Goal: Contribute content

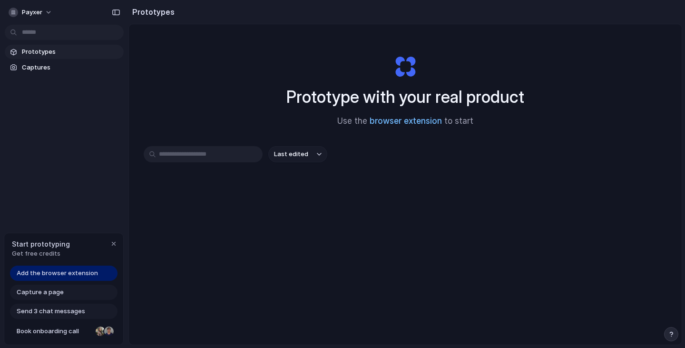
click at [393, 123] on link "browser extension" at bounding box center [406, 121] width 72 height 10
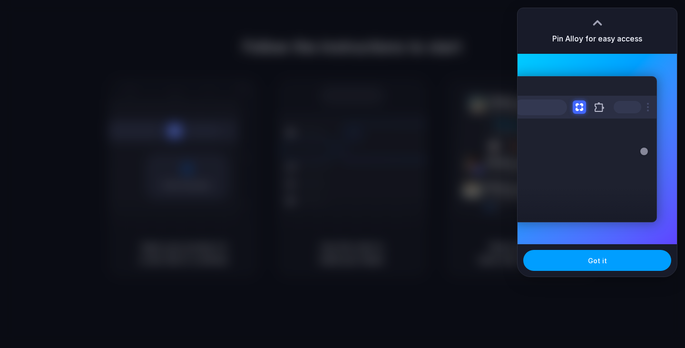
click at [596, 264] on span "Got it" at bounding box center [597, 261] width 19 height 10
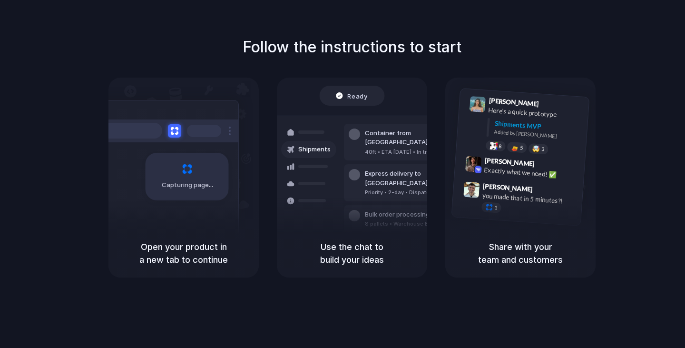
click at [363, 179] on div "Express delivery to NYC Priority • 2-day • Dispatched" at bounding box center [408, 182] width 129 height 37
click at [271, 96] on div "Capturing page Open your product in a new tab to continue Ready Shipments Conta…" at bounding box center [352, 178] width 487 height 200
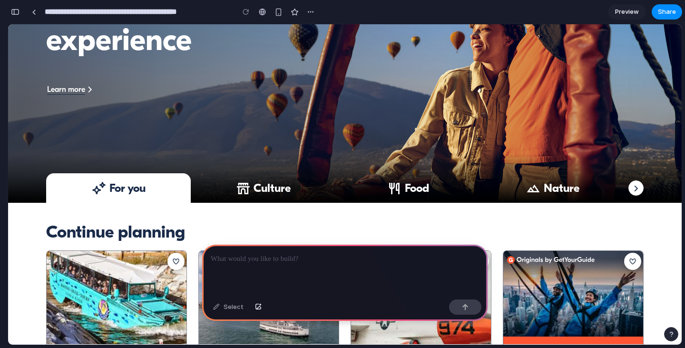
scroll to position [190, 0]
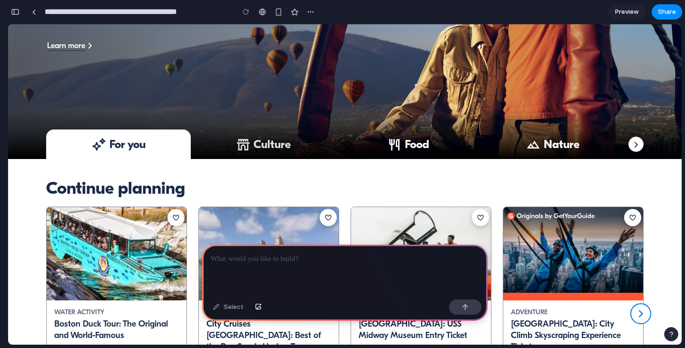
click at [267, 148] on span "Culture" at bounding box center [272, 144] width 37 height 14
click at [235, 308] on div "Select" at bounding box center [228, 306] width 40 height 15
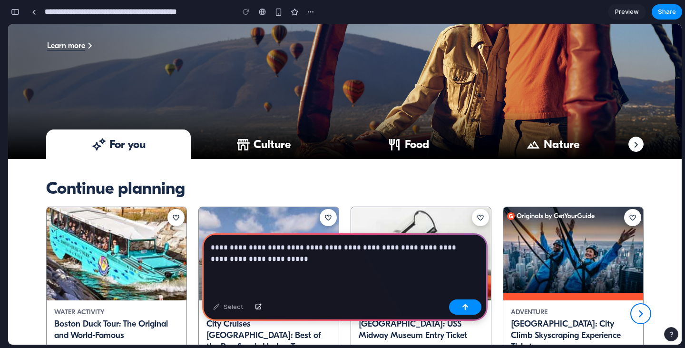
click at [257, 242] on p "**********" at bounding box center [343, 253] width 265 height 23
click at [465, 308] on div "button" at bounding box center [465, 307] width 7 height 7
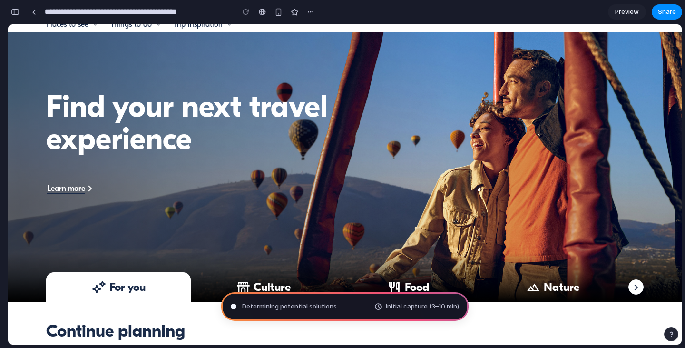
scroll to position [95, 0]
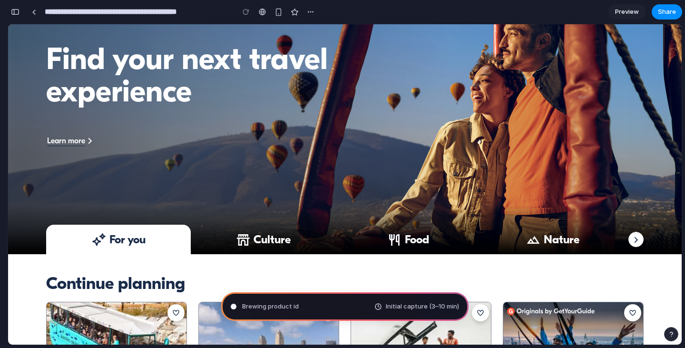
type input "**********"
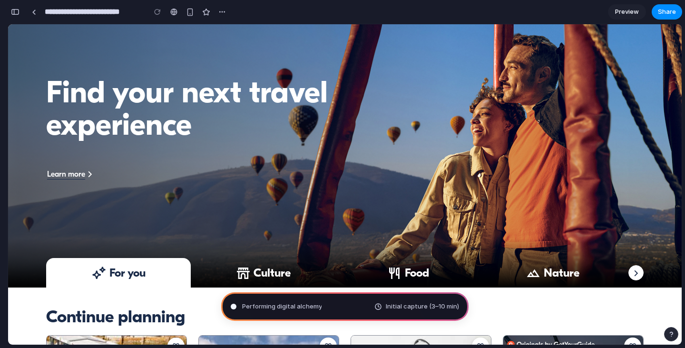
scroll to position [0, 0]
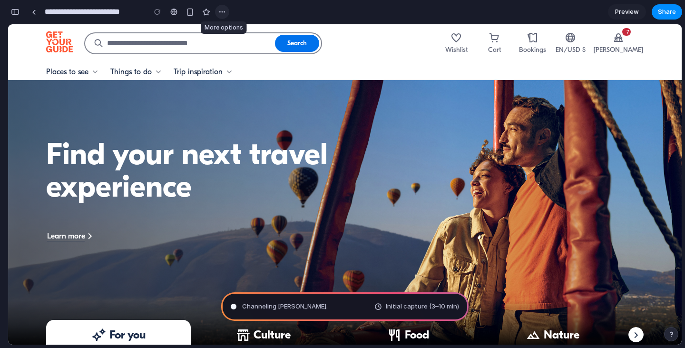
click at [222, 14] on div "button" at bounding box center [222, 12] width 8 height 8
click at [222, 14] on div "Duplicate Delete" at bounding box center [342, 174] width 685 height 348
click at [326, 305] on span "Consulting the digital oracle ." at bounding box center [285, 307] width 87 height 10
click at [627, 11] on span "Preview" at bounding box center [627, 12] width 24 height 10
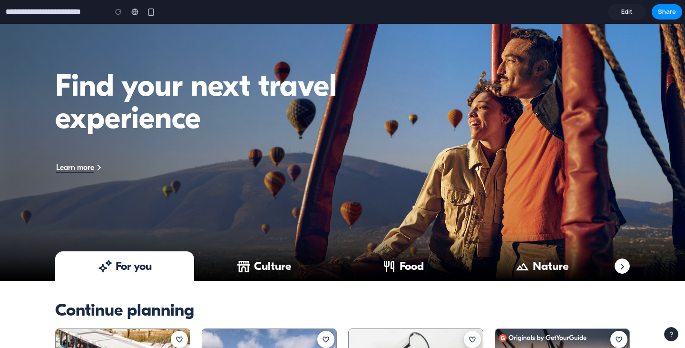
scroll to position [95, 0]
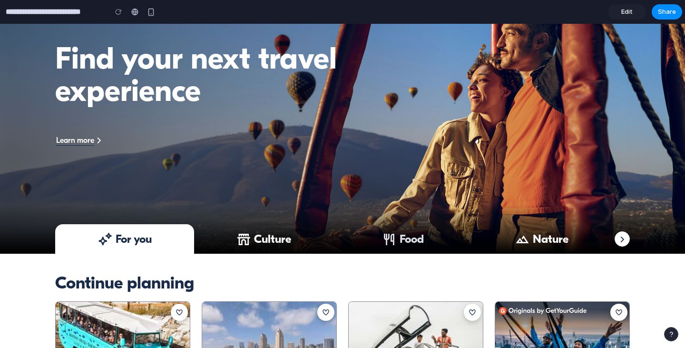
click at [400, 236] on span "Food" at bounding box center [412, 239] width 24 height 14
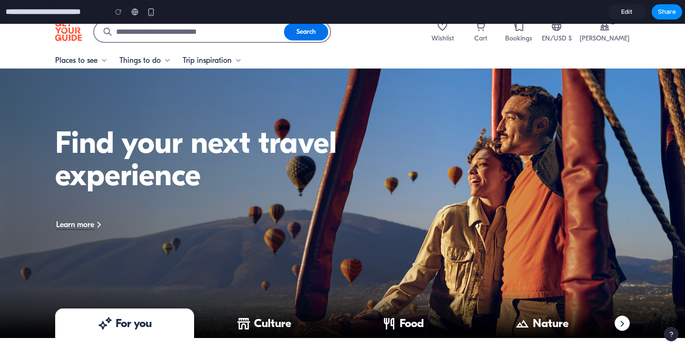
scroll to position [0, 0]
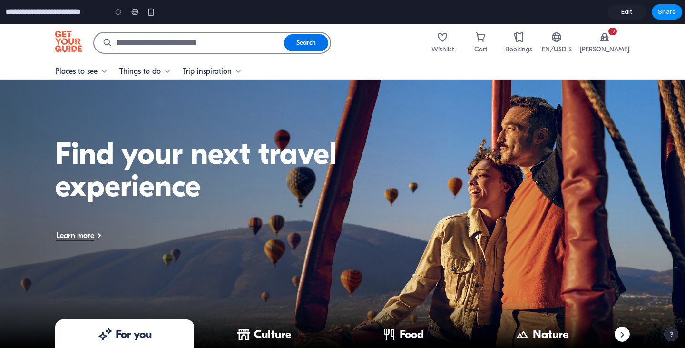
click at [617, 10] on link "Edit" at bounding box center [627, 11] width 38 height 15
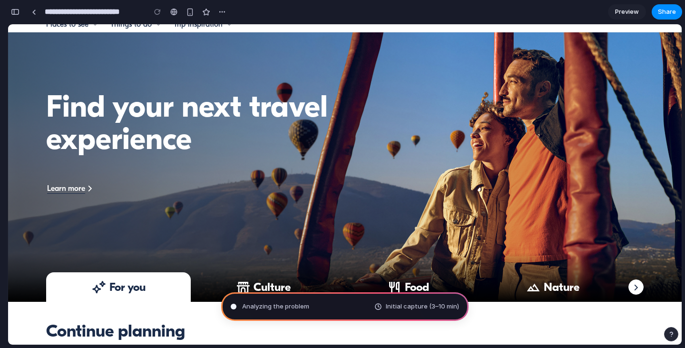
scroll to position [95, 0]
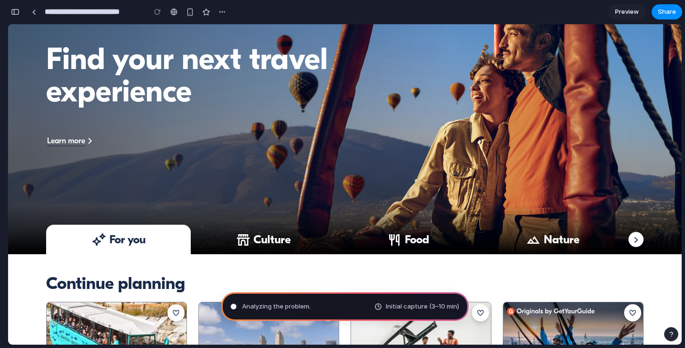
drag, startPoint x: 389, startPoint y: 307, endPoint x: 394, endPoint y: 259, distance: 48.8
click at [389, 307] on span "Initial capture (3–10 min)" at bounding box center [422, 307] width 73 height 10
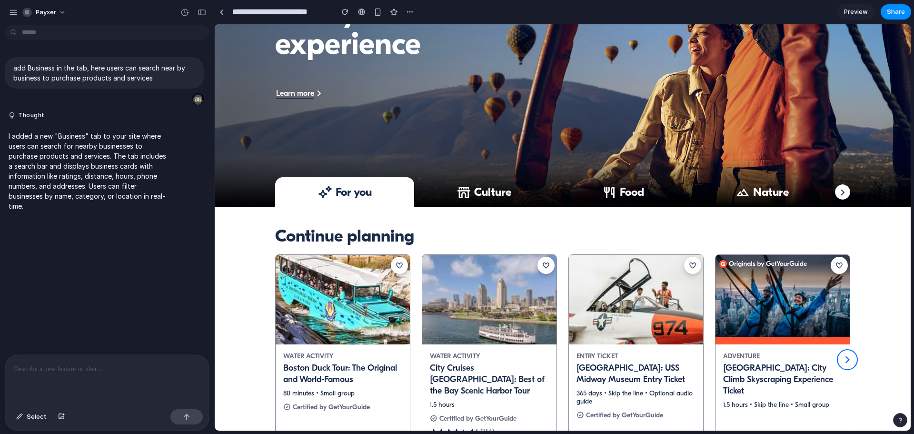
scroll to position [0, 0]
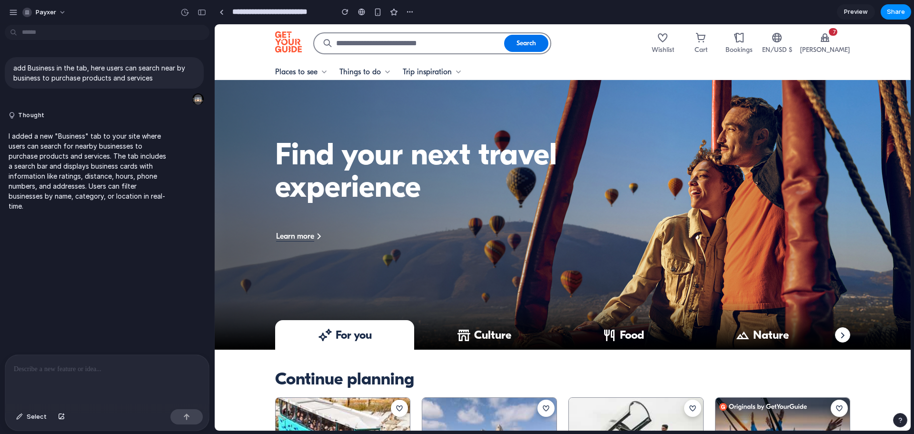
click at [685, 335] on span at bounding box center [843, 335] width 10 height 10
click at [478, 333] on span "Culture" at bounding box center [492, 334] width 37 height 14
click at [38, 347] on span "Select" at bounding box center [37, 417] width 20 height 10
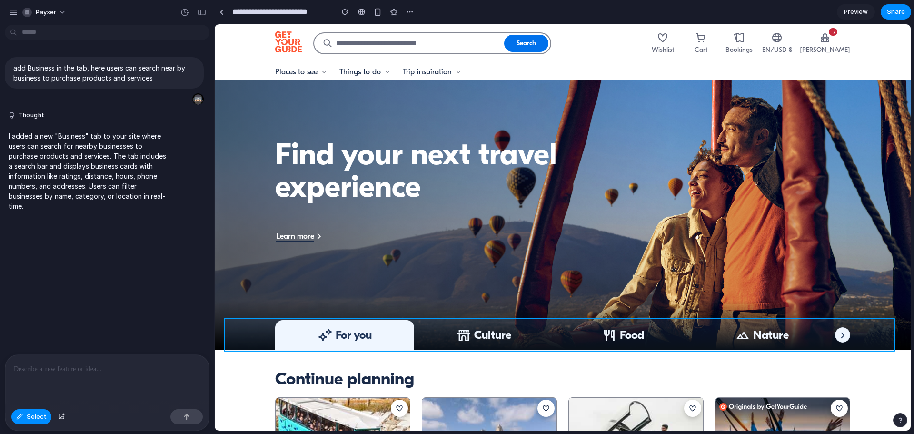
click at [260, 334] on div at bounding box center [563, 227] width 696 height 406
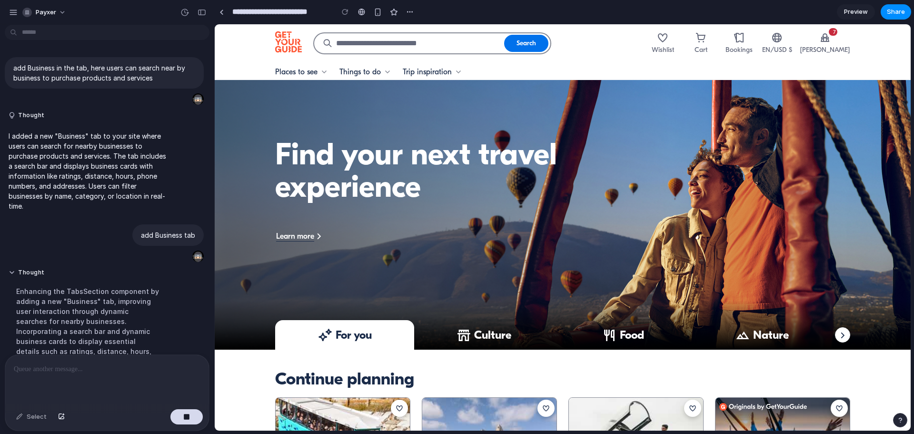
scroll to position [122, 0]
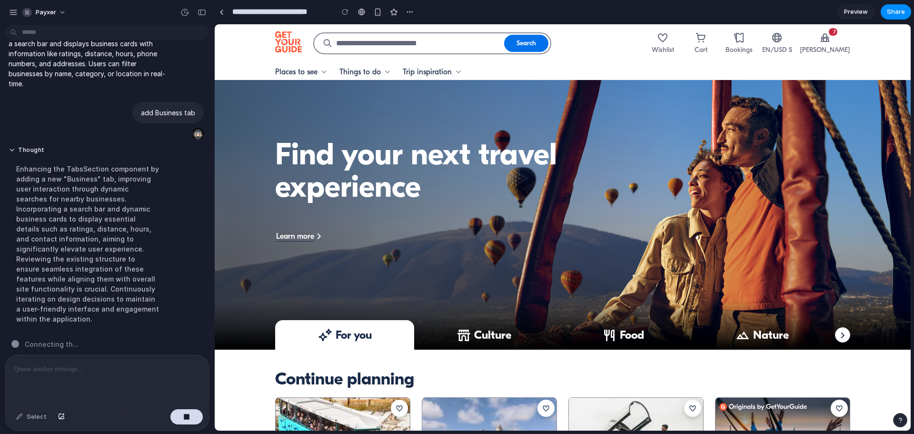
click at [685, 336] on span at bounding box center [843, 335] width 10 height 10
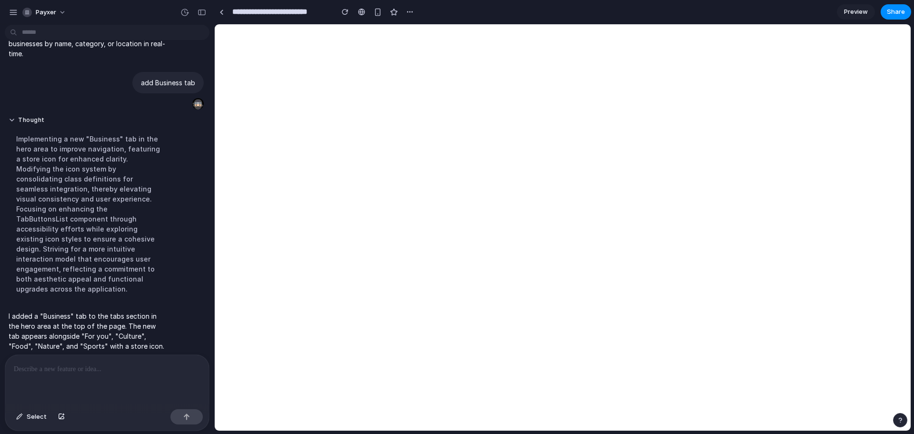
scroll to position [0, 0]
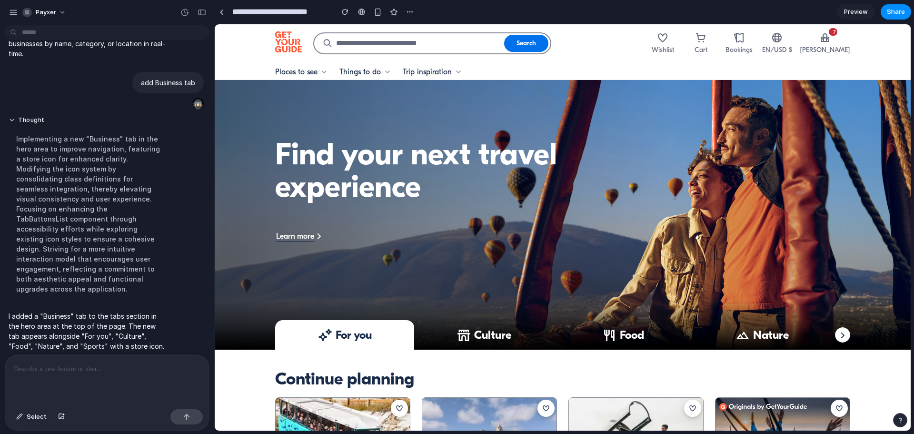
click at [685, 6] on link "Preview" at bounding box center [856, 11] width 38 height 15
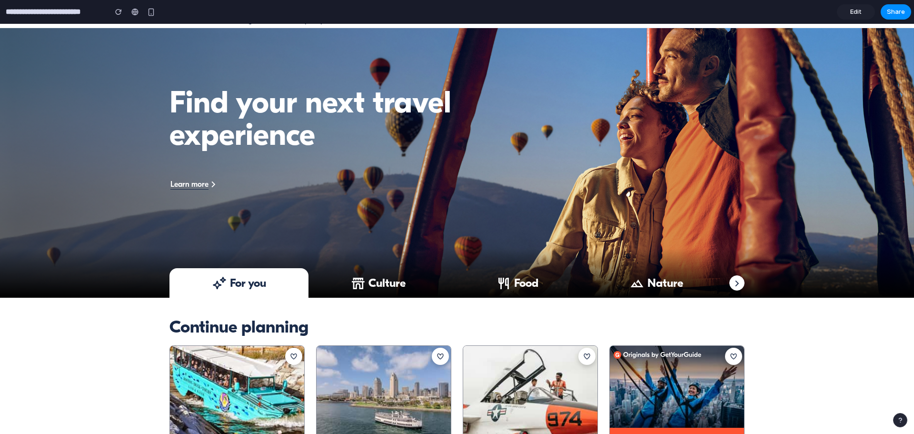
scroll to position [95, 0]
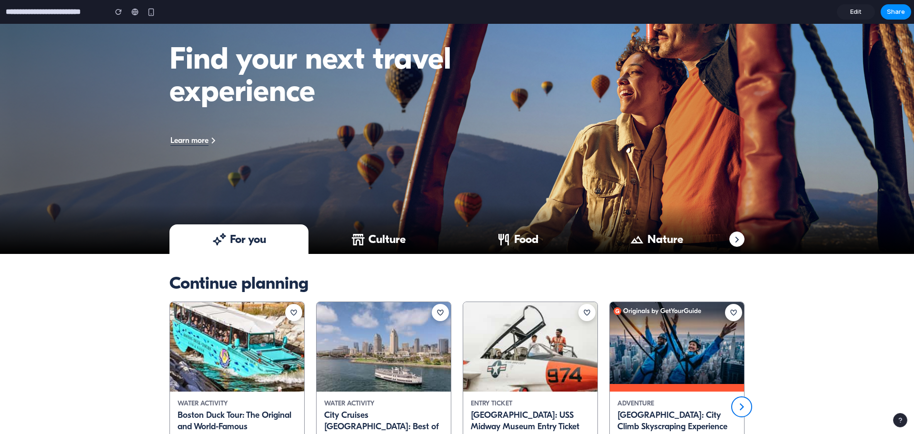
click at [685, 239] on span at bounding box center [737, 239] width 10 height 10
click at [642, 244] on button "Nature" at bounding box center [655, 239] width 139 height 30
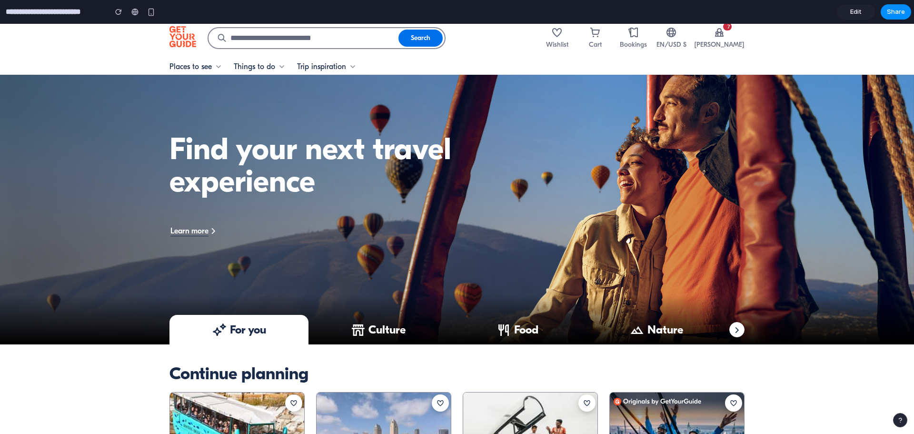
scroll to position [0, 0]
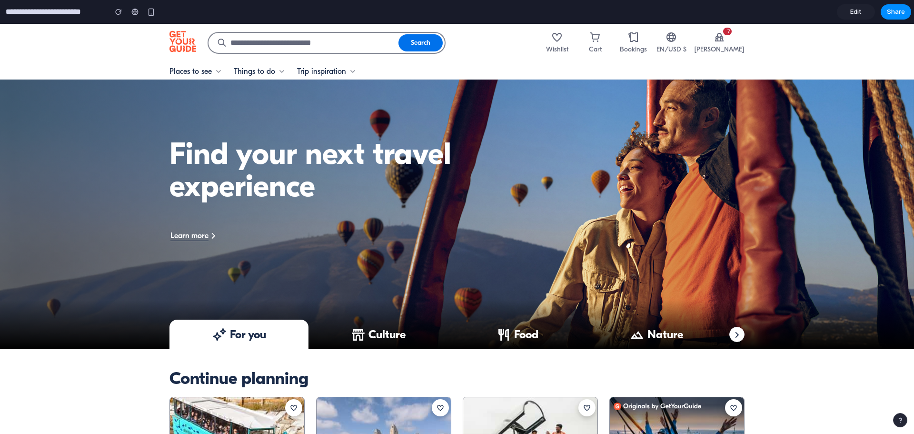
click at [685, 330] on span at bounding box center [737, 334] width 10 height 10
click at [685, 9] on span "Edit" at bounding box center [855, 12] width 11 height 10
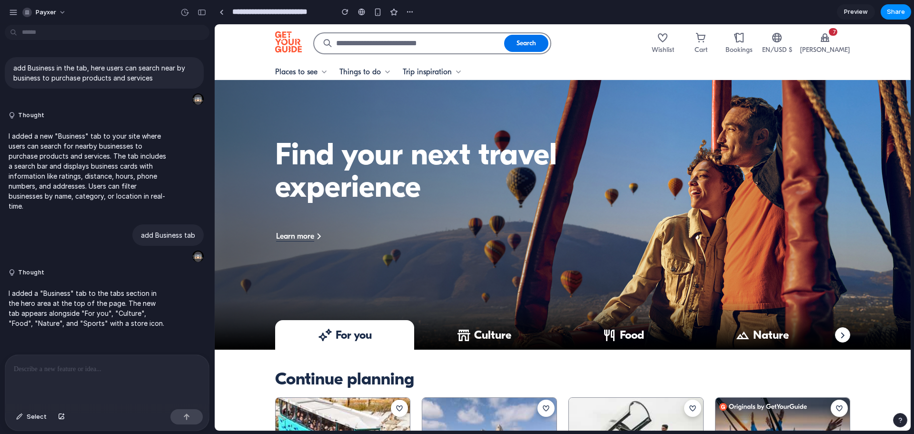
drag, startPoint x: 520, startPoint y: 338, endPoint x: 404, endPoint y: 333, distance: 116.7
click at [404, 333] on ul "For you Culture Food Nature Sports Business" at bounding box center [553, 335] width 556 height 30
click at [685, 334] on span at bounding box center [843, 335] width 10 height 10
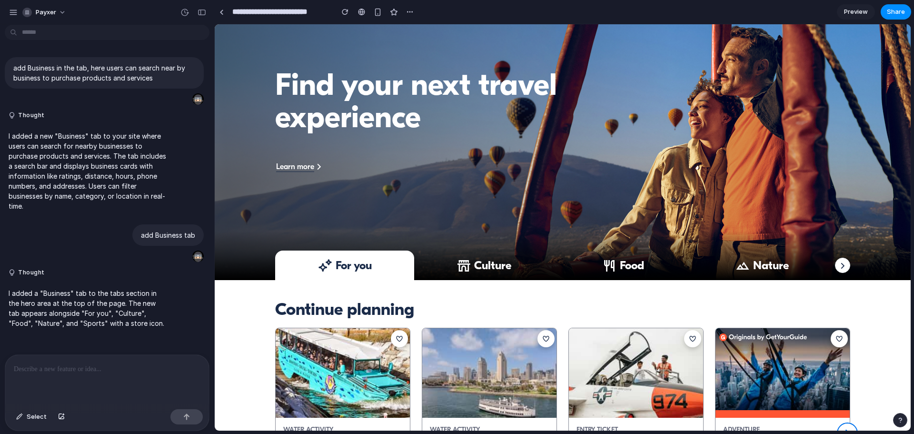
scroll to position [143, 0]
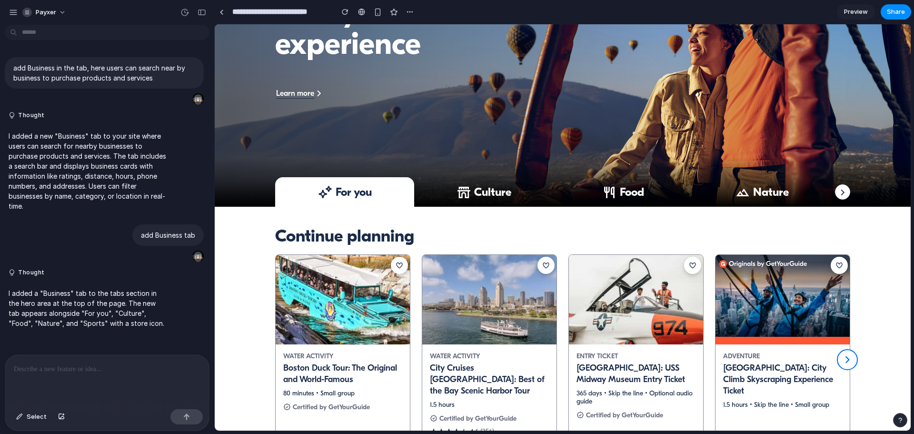
click at [67, 347] on p at bounding box center [107, 368] width 187 height 11
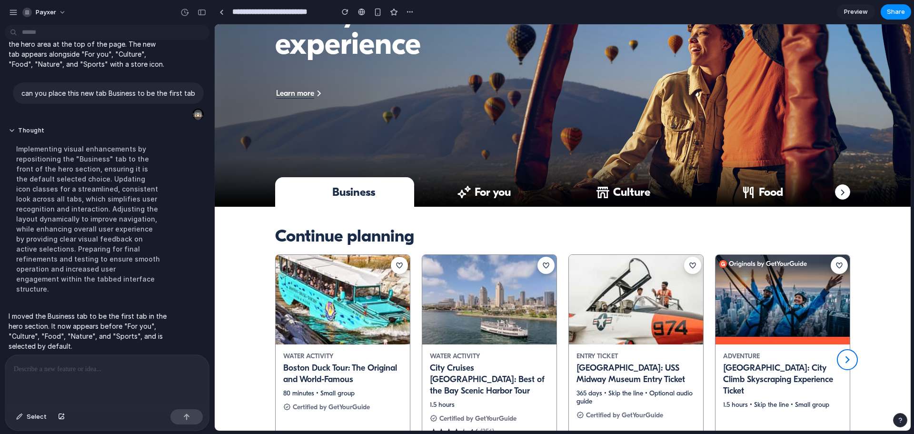
click at [341, 192] on span "Business" at bounding box center [353, 192] width 43 height 14
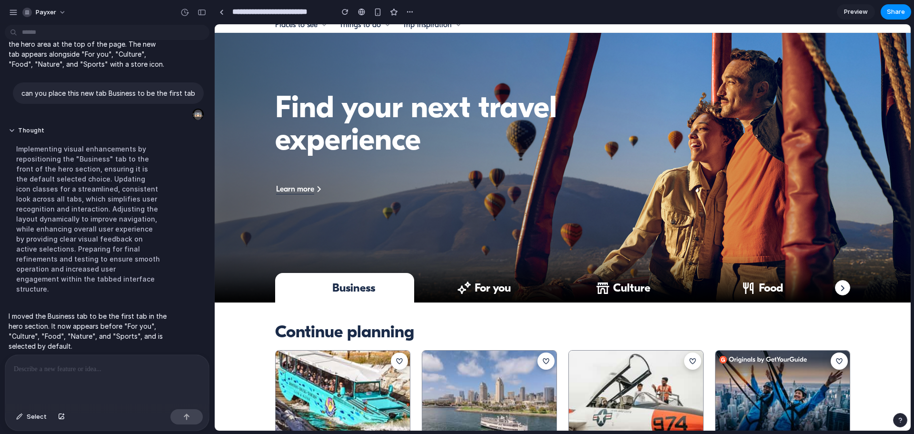
scroll to position [0, 0]
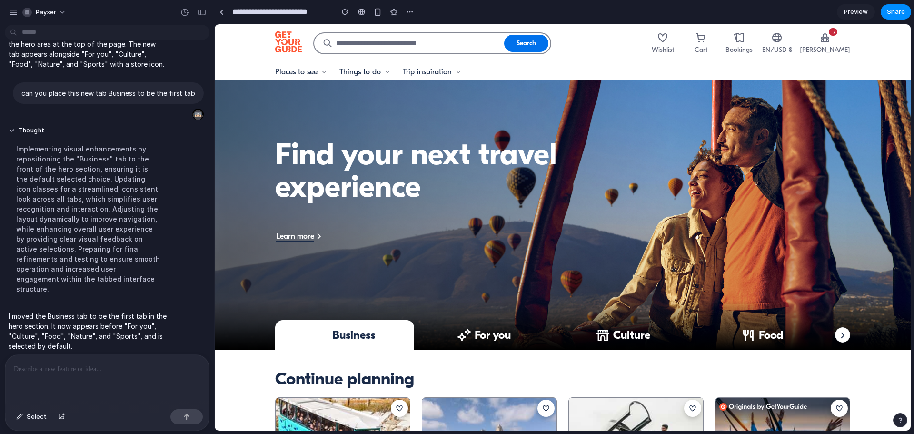
click at [685, 13] on span "Preview" at bounding box center [856, 12] width 24 height 10
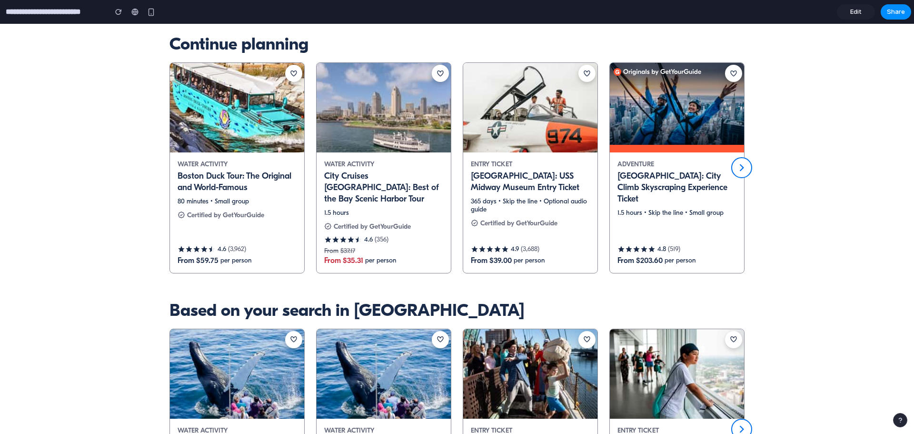
scroll to position [333, 0]
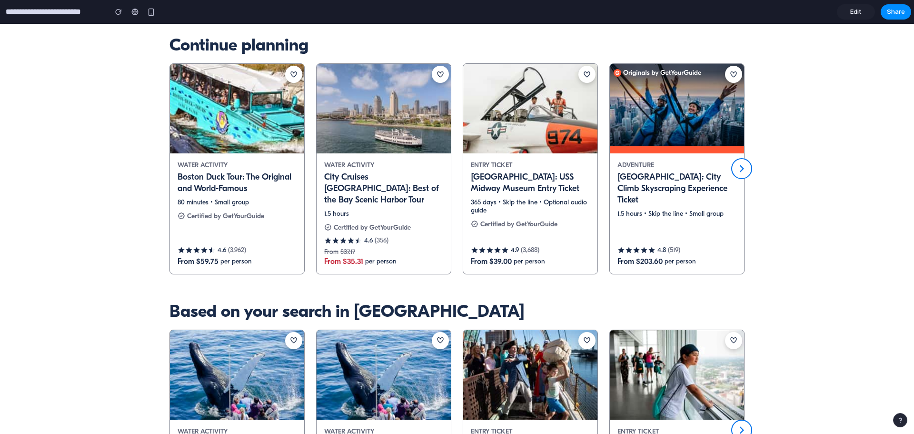
click at [240, 130] on img at bounding box center [237, 109] width 161 height 108
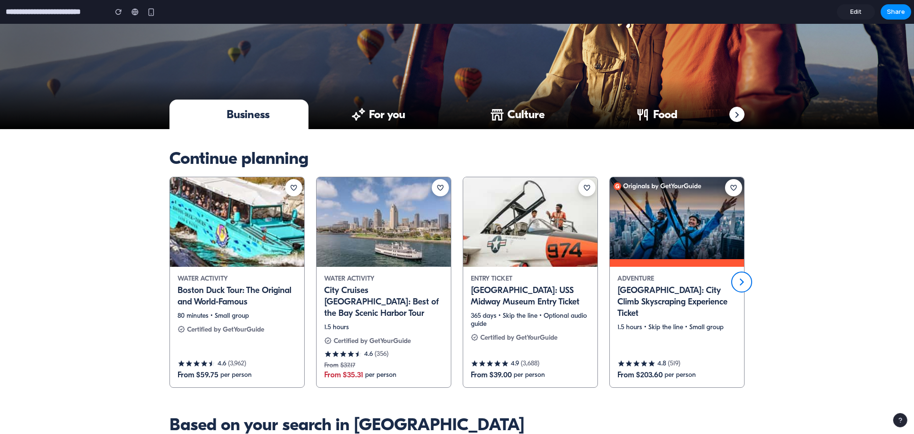
scroll to position [190, 0]
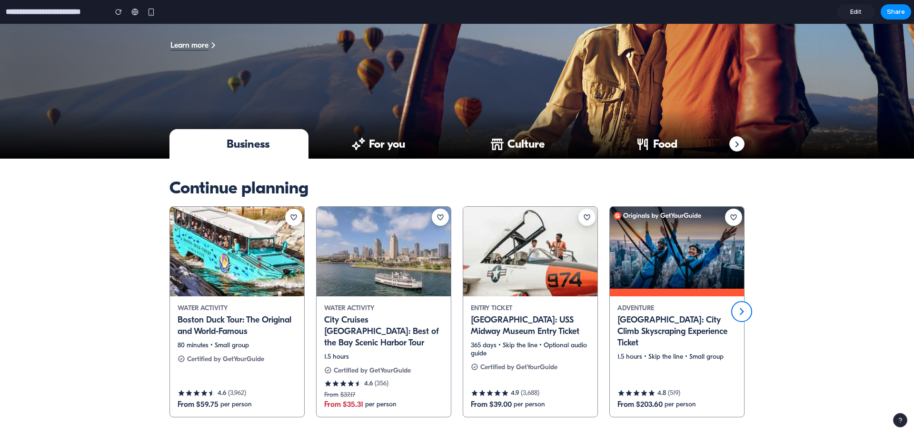
click at [245, 143] on span "Business" at bounding box center [248, 144] width 43 height 14
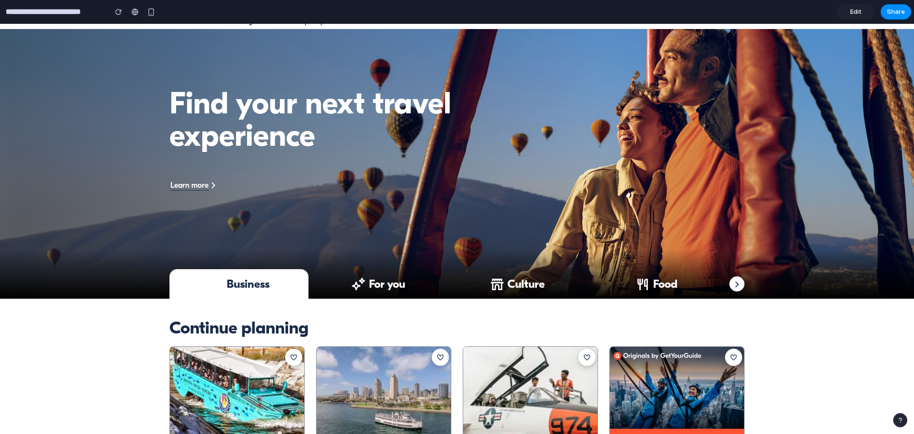
scroll to position [0, 0]
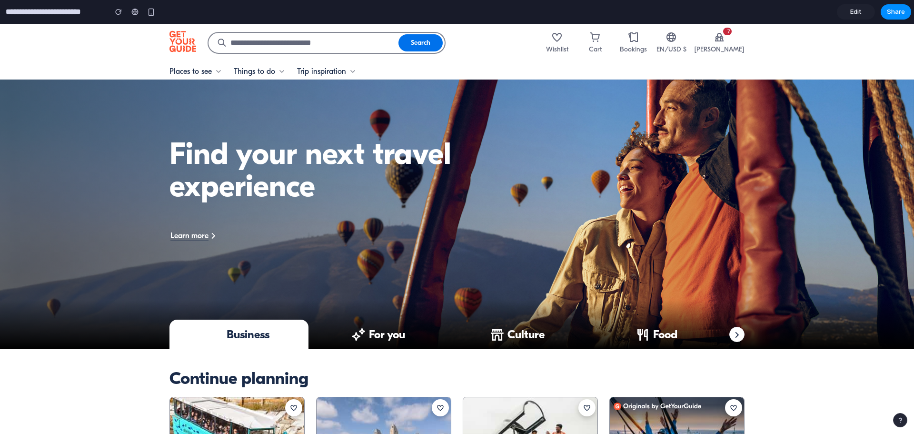
click at [249, 334] on span "Business" at bounding box center [248, 334] width 43 height 14
